Goal: Book appointment/travel/reservation

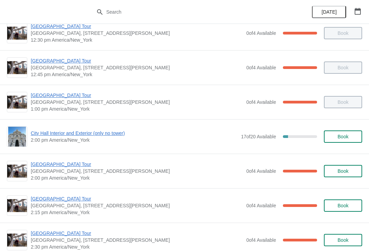
scroll to position [472, 0]
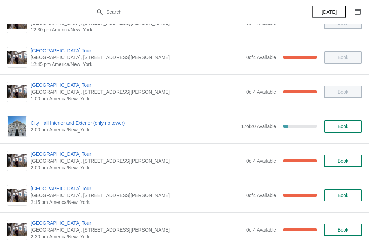
click at [74, 186] on span "[GEOGRAPHIC_DATA] Tour" at bounding box center [137, 188] width 212 height 7
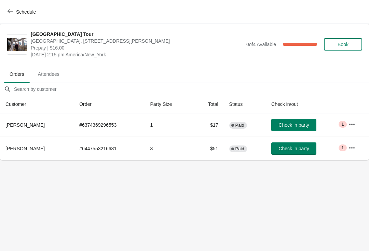
click at [17, 13] on span "Schedule" at bounding box center [26, 11] width 20 height 5
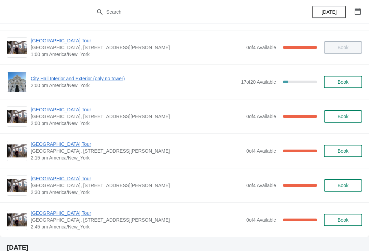
scroll to position [517, 0]
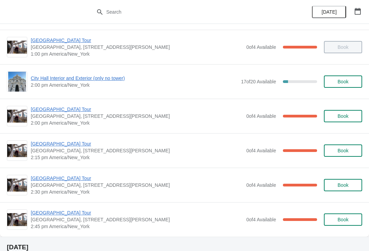
click at [73, 176] on span "[GEOGRAPHIC_DATA] Tour" at bounding box center [137, 178] width 212 height 7
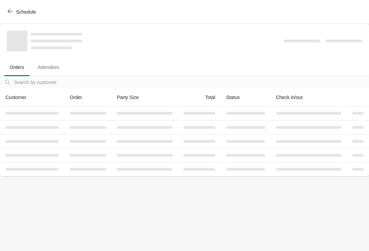
scroll to position [0, 0]
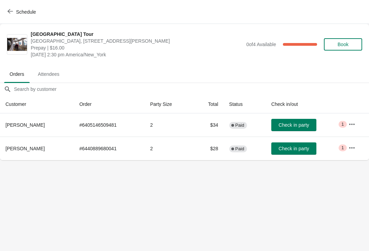
click at [20, 11] on span "Schedule" at bounding box center [26, 11] width 20 height 5
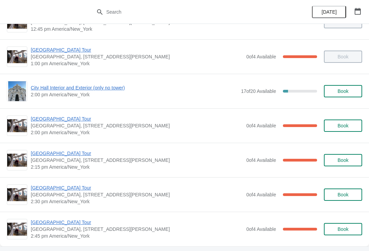
scroll to position [509, 0]
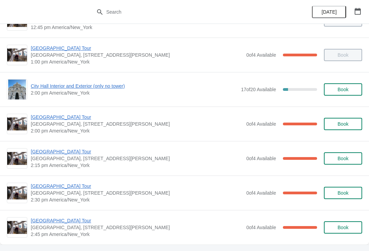
click at [70, 219] on span "[GEOGRAPHIC_DATA] Tour" at bounding box center [137, 221] width 212 height 7
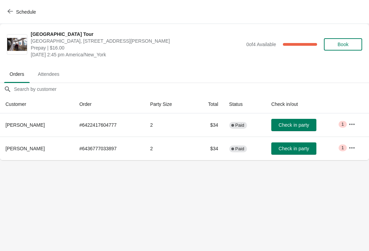
click at [20, 11] on span "Schedule" at bounding box center [26, 11] width 20 height 5
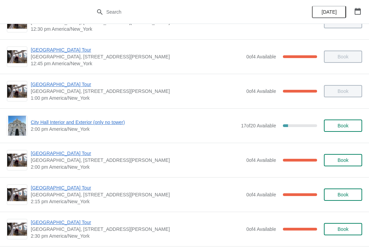
scroll to position [473, 0]
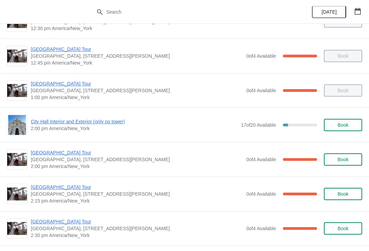
click at [75, 187] on span "[GEOGRAPHIC_DATA] Tour" at bounding box center [137, 187] width 212 height 7
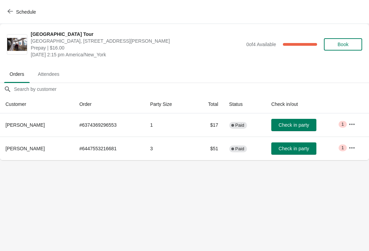
scroll to position [0, 0]
click at [13, 7] on button "Schedule" at bounding box center [22, 12] width 38 height 12
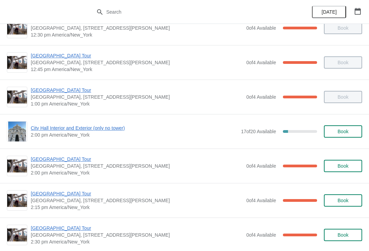
scroll to position [468, 0]
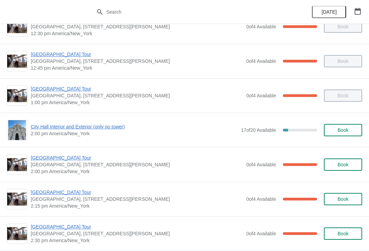
click at [94, 136] on span "2:00 pm America/New_York" at bounding box center [134, 133] width 207 height 7
click at [89, 125] on span "City Hall Interior and Exterior (only no tower)" at bounding box center [134, 126] width 207 height 7
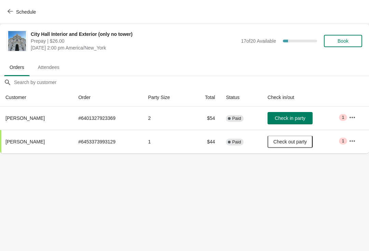
click at [309, 95] on th "Check in/out" at bounding box center [302, 98] width 81 height 18
click at [296, 116] on span "Check in party" at bounding box center [290, 118] width 30 height 5
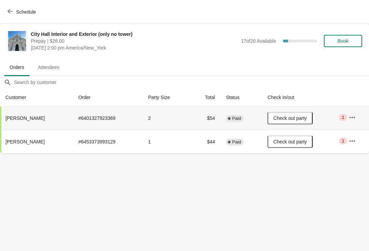
click at [32, 6] on button "Schedule" at bounding box center [22, 12] width 38 height 12
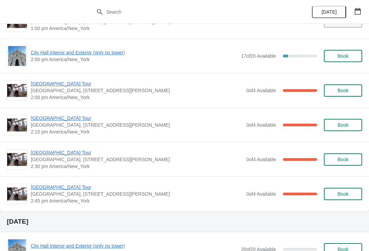
scroll to position [543, 0]
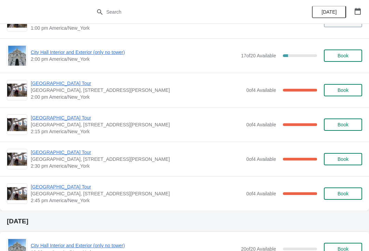
click at [67, 115] on span "[GEOGRAPHIC_DATA] Tour" at bounding box center [137, 118] width 212 height 7
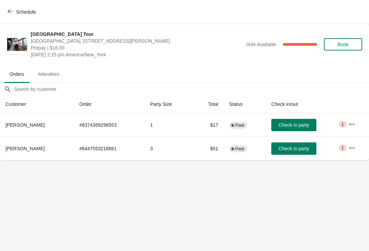
click at [301, 152] on span "Check in party" at bounding box center [294, 148] width 30 height 5
